Goal: Communication & Community: Answer question/provide support

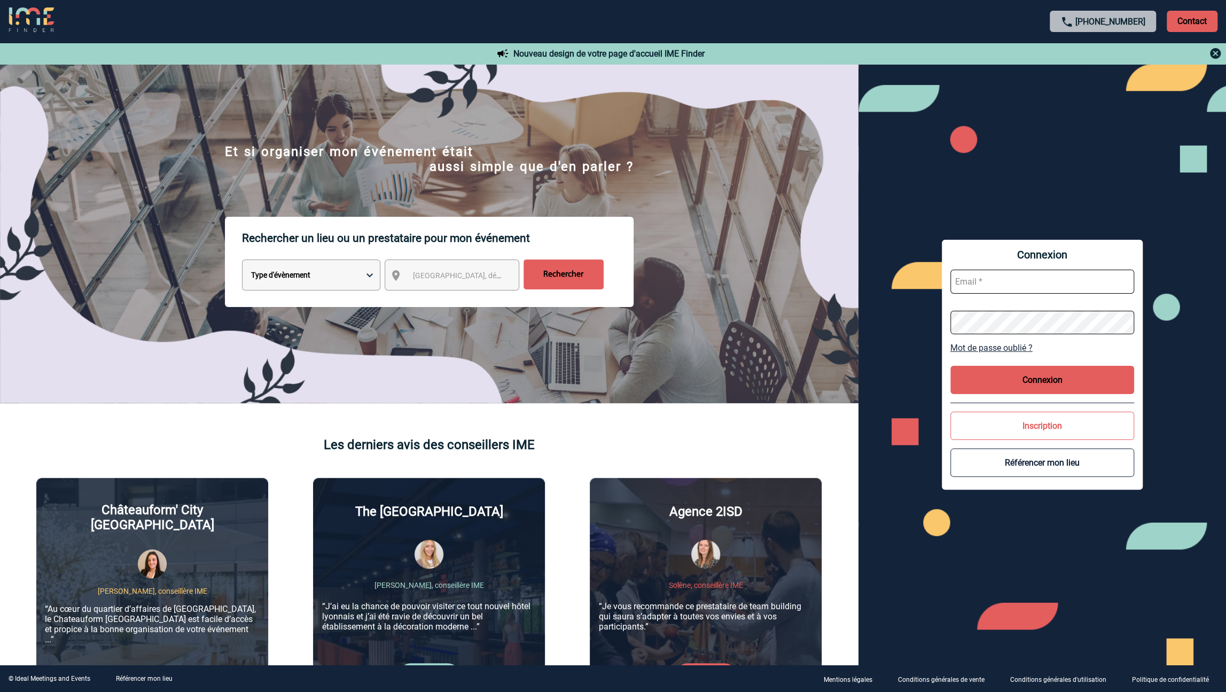
type input "jeremy.bidaut@antargaz.com"
click at [1012, 373] on button "Connexion" at bounding box center [1042, 380] width 184 height 28
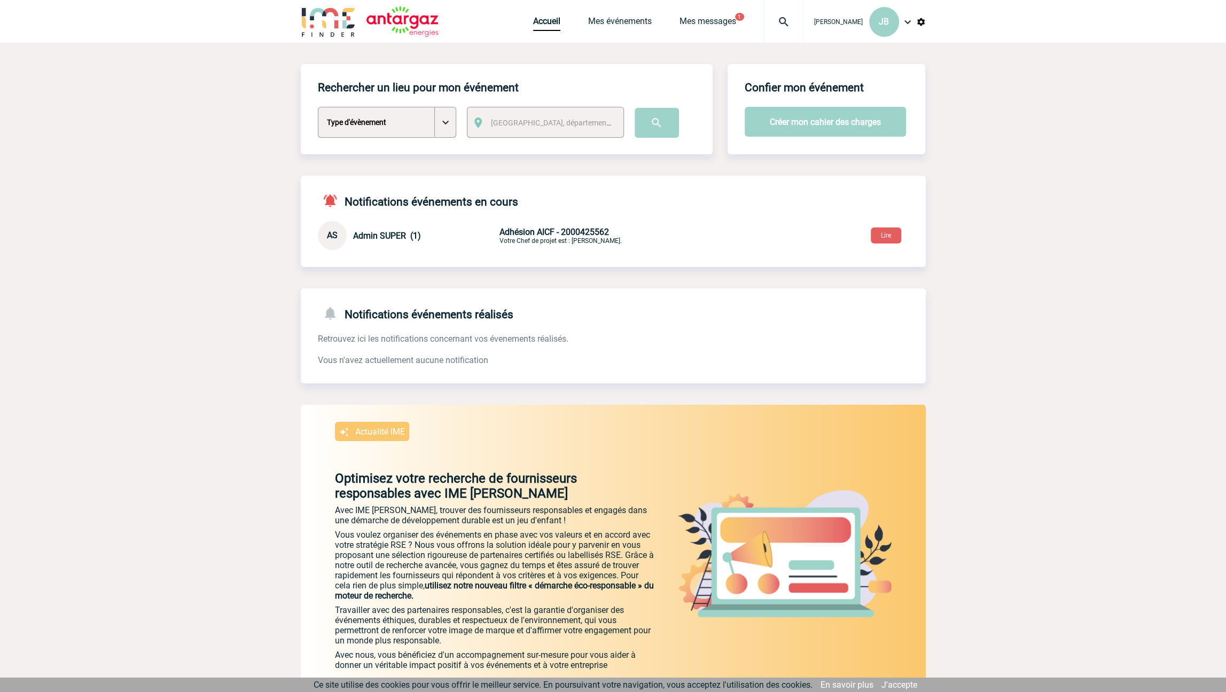
click at [378, 236] on span "Admin SUPER (1)" at bounding box center [387, 236] width 68 height 10
